Goal: Find specific page/section: Find specific page/section

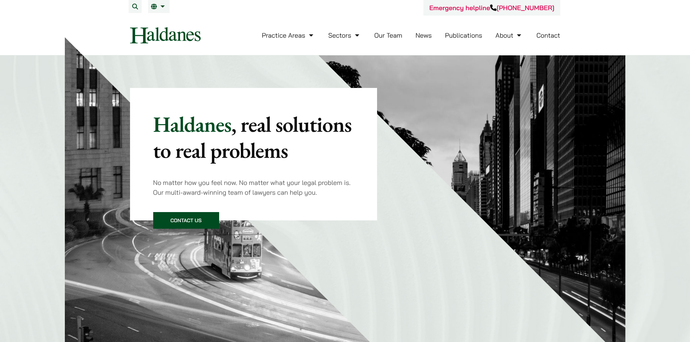
click at [411, 38] on ul "Practice Areas Antitrust and Competition Law Civil Litigation & Dispute Resolut…" at bounding box center [411, 36] width 298 height 16
click at [392, 35] on link "Our Team" at bounding box center [388, 35] width 28 height 8
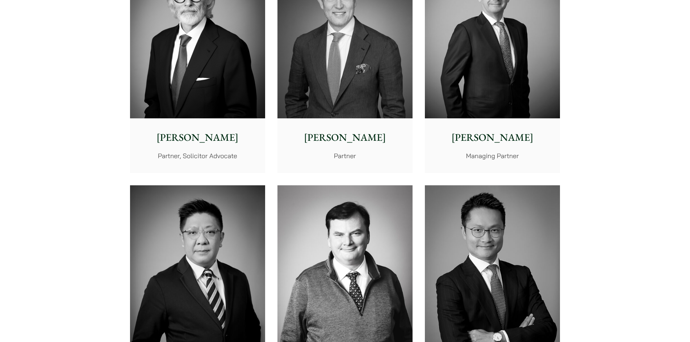
scroll to position [217, 0]
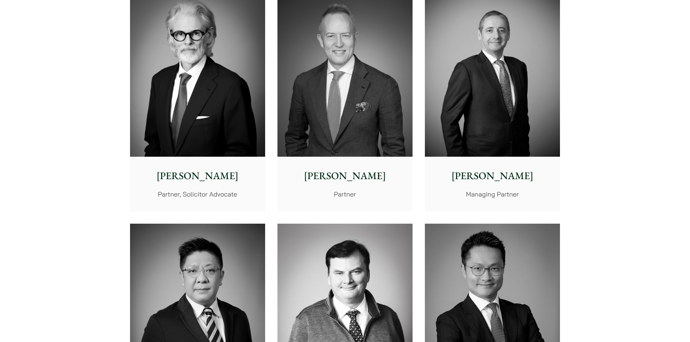
click at [467, 183] on p "[PERSON_NAME]" at bounding box center [493, 175] width 124 height 15
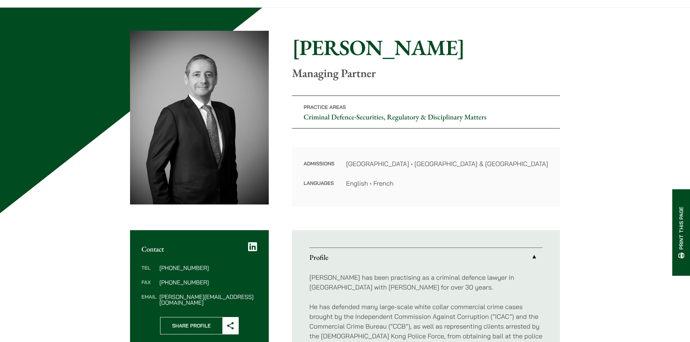
scroll to position [36, 0]
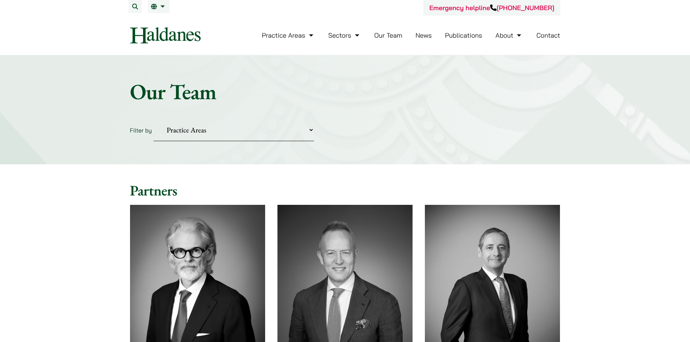
scroll to position [217, 0]
